Goal: Find contact information: Find contact information

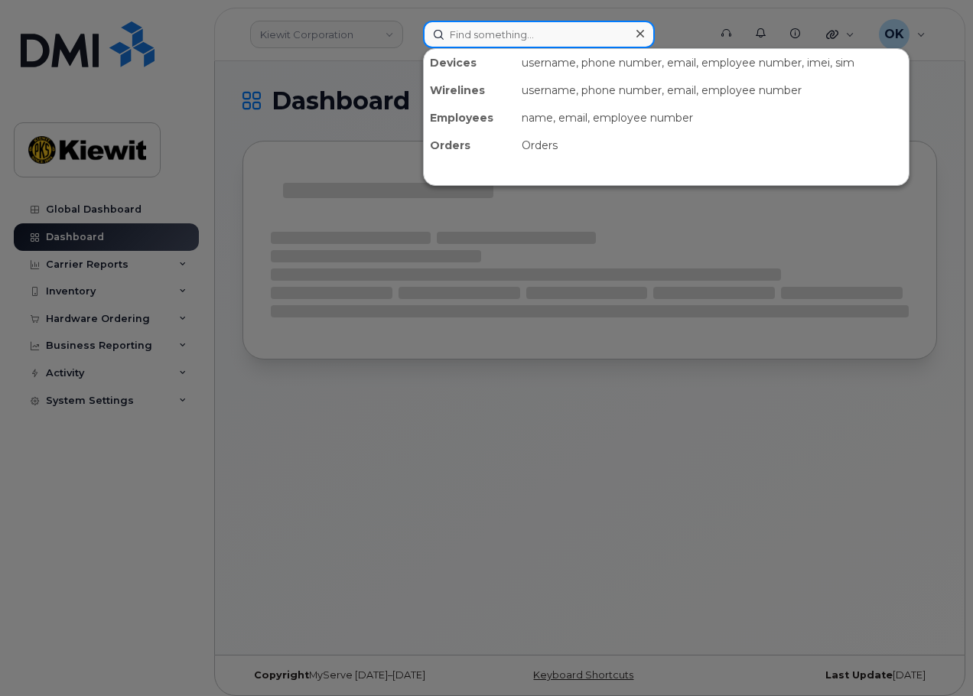
click at [470, 38] on input at bounding box center [539, 35] width 232 height 28
paste input "00115706"
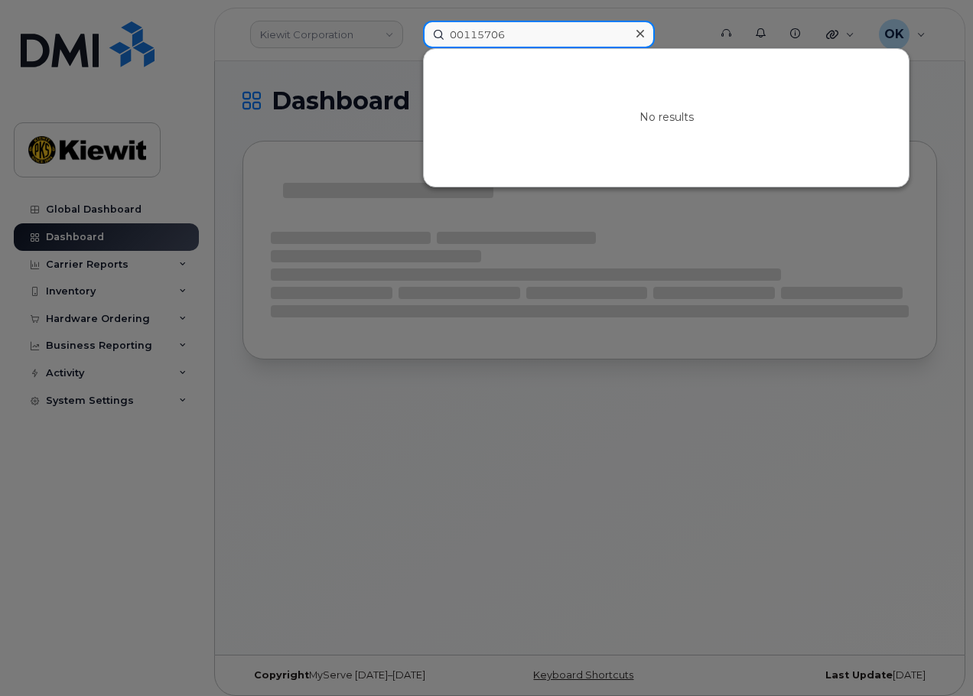
click at [463, 34] on input "00115706" at bounding box center [539, 35] width 232 height 28
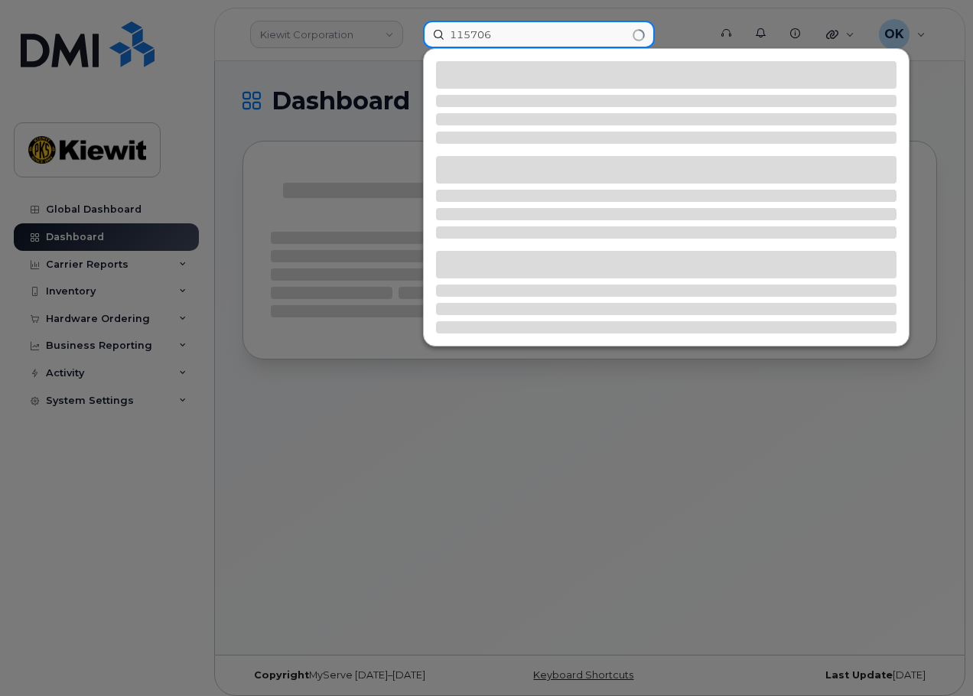
type input "115706"
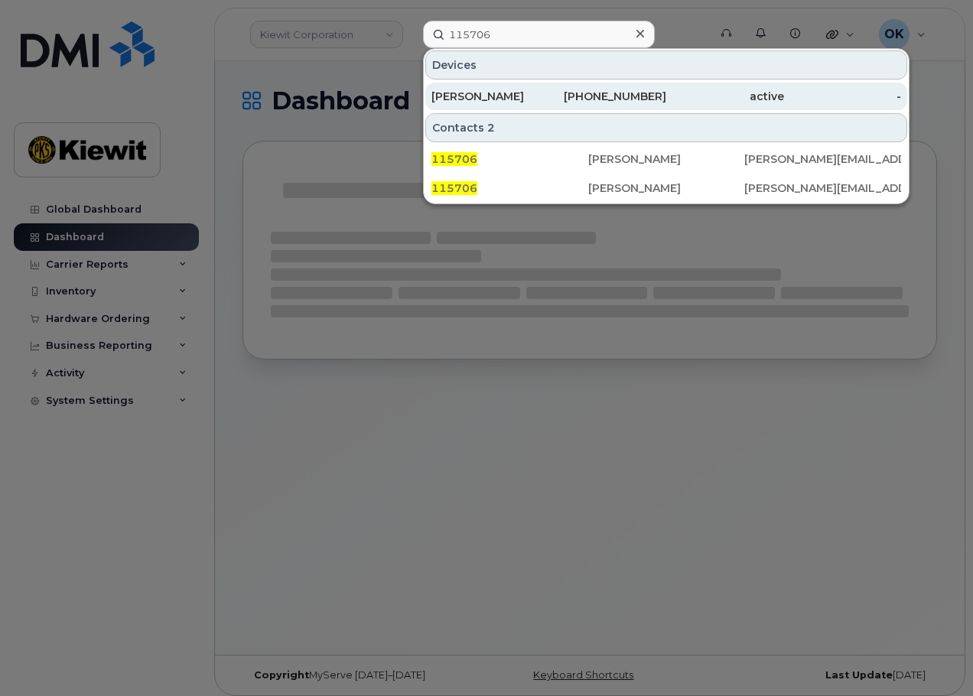
click at [518, 108] on div "[PERSON_NAME]" at bounding box center [490, 97] width 118 height 28
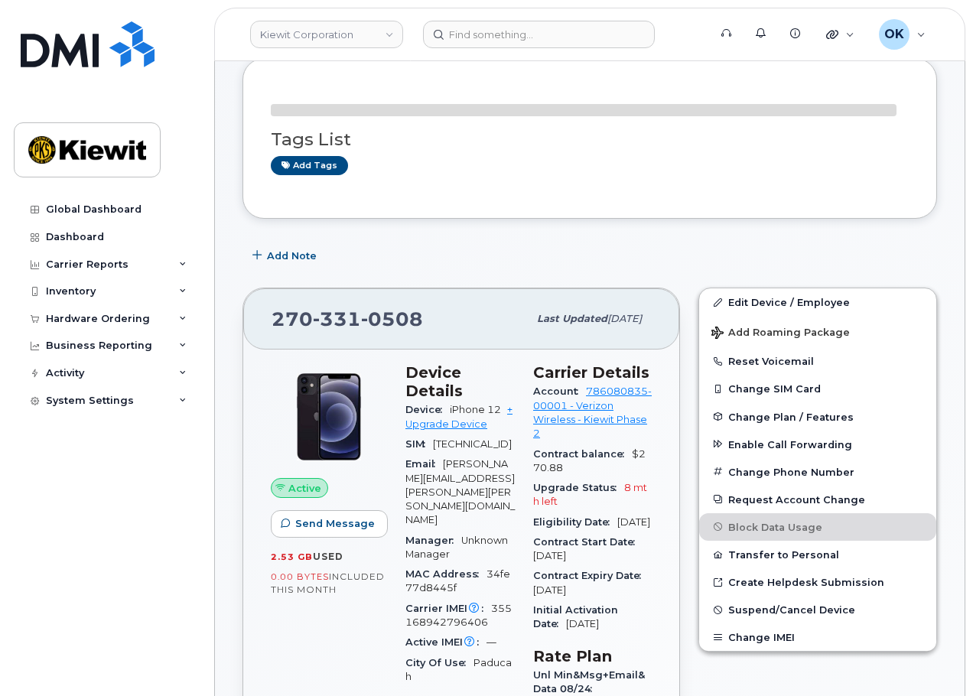
scroll to position [153, 0]
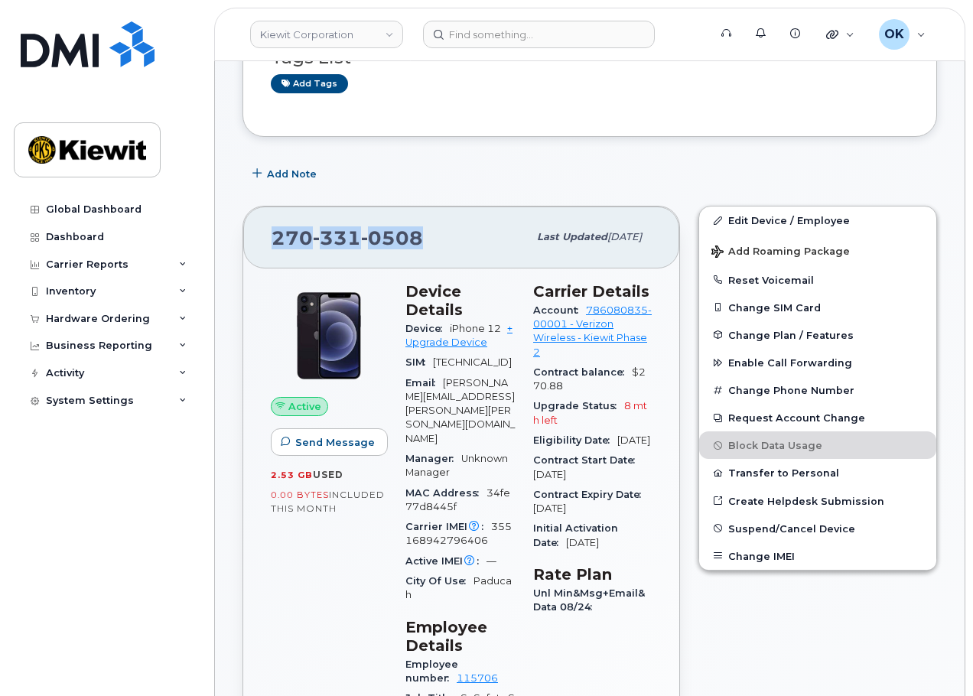
drag, startPoint x: 431, startPoint y: 233, endPoint x: 273, endPoint y: 238, distance: 158.4
click at [273, 238] on div "[PHONE_NUMBER]" at bounding box center [399, 237] width 256 height 32
copy span "[PHONE_NUMBER]"
